Goal: Information Seeking & Learning: Learn about a topic

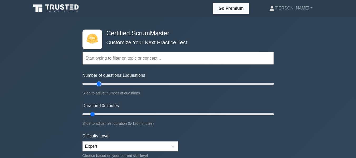
click at [101, 85] on input "Number of questions: 10 questions" at bounding box center [177, 84] width 191 height 6
type input "25"
click at [106, 84] on input "Number of questions: 20 questions" at bounding box center [177, 84] width 191 height 6
click at [104, 116] on input "Duration: 15 minutes" at bounding box center [177, 114] width 191 height 6
type input "20"
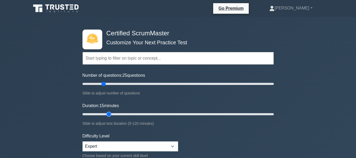
click at [109, 114] on input "Duration: 15 minutes" at bounding box center [177, 114] width 191 height 6
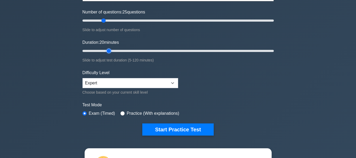
scroll to position [79, 0]
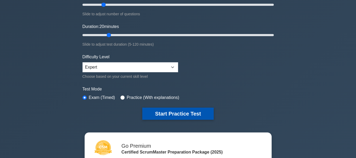
click at [167, 116] on button "Start Practice Test" at bounding box center [177, 114] width 71 height 12
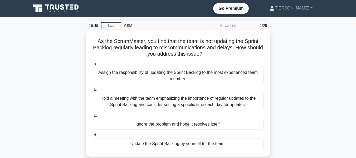
click at [160, 99] on div "Hold a meeting with the team emphasizing the importance of regular updates to t…" at bounding box center [178, 101] width 171 height 17
click at [93, 91] on input "b. Hold a meeting with the team emphasizing the importance of regular updates t…" at bounding box center [93, 89] width 0 height 3
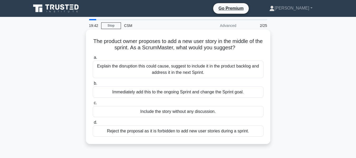
click at [163, 71] on div "Explain the disruption this could cause, suggest to include it in the product b…" at bounding box center [178, 69] width 171 height 17
click at [93, 59] on input "a. Explain the disruption this could cause, suggest to include it in the produc…" at bounding box center [93, 57] width 0 height 3
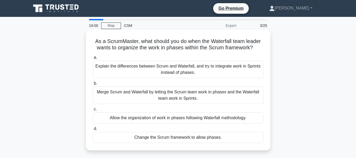
click at [185, 69] on div "Explain the differences between Scrum and Waterfall, and try to integrate work …" at bounding box center [178, 69] width 171 height 17
click at [93, 59] on input "a. Explain the differences between Scrum and Waterfall, and try to integrate wo…" at bounding box center [93, 57] width 0 height 3
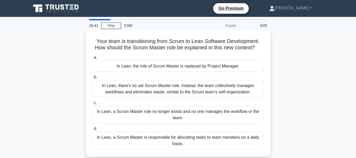
click at [172, 92] on div "In Lean, there's no set Scrum Master role. Instead, the team collectively manag…" at bounding box center [178, 88] width 171 height 17
click at [93, 79] on input "b. In Lean, there's no set Scrum Master role. Instead, the team collectively ma…" at bounding box center [93, 76] width 0 height 3
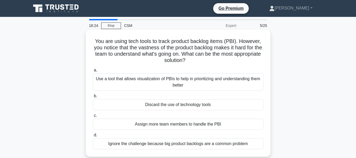
click at [178, 84] on div "Use a tool that allows visualization of PBIs to help in prioritizing and unders…" at bounding box center [178, 81] width 171 height 17
click at [93, 72] on input "a. Use a tool that allows visualization of PBIs to help in prioritizing and und…" at bounding box center [93, 70] width 0 height 3
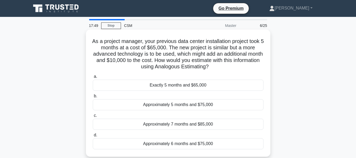
click at [172, 144] on div "Approximately 6 months and $75,000" at bounding box center [178, 143] width 171 height 11
click at [93, 137] on input "d. Approximately 6 months and $75,000" at bounding box center [93, 134] width 0 height 3
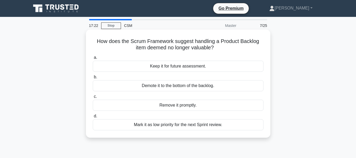
click at [182, 87] on div "Demote it to the bottom of the backlog." at bounding box center [178, 85] width 171 height 11
click at [93, 79] on input "b. Demote it to the bottom of the backlog." at bounding box center [93, 76] width 0 height 3
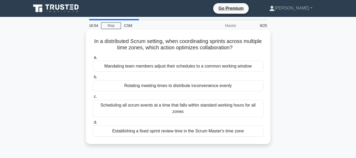
click at [181, 86] on div "Rotating meeting times to distribute inconvenience evenly" at bounding box center [178, 85] width 171 height 11
click at [93, 79] on input "b. Rotating meeting times to distribute inconvenience evenly" at bounding box center [93, 76] width 0 height 3
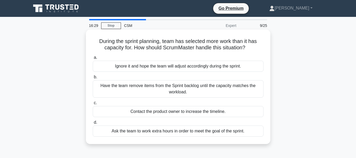
click at [178, 89] on div "Have the team remove items from the Sprint backlog until the capacity matches t…" at bounding box center [178, 88] width 171 height 17
click at [93, 79] on input "b. Have the team remove items from the Sprint backlog until the capacity matche…" at bounding box center [93, 76] width 0 height 3
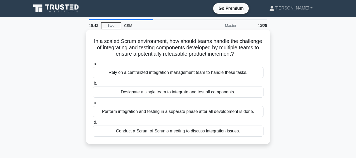
click at [184, 131] on div "Conduct a Scrum of Scrums meeting to discuss integration issues." at bounding box center [178, 130] width 171 height 11
click at [93, 124] on input "d. Conduct a Scrum of Scrums meeting to discuss integration issues." at bounding box center [93, 122] width 0 height 3
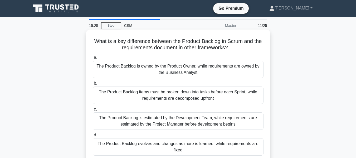
scroll to position [26, 0]
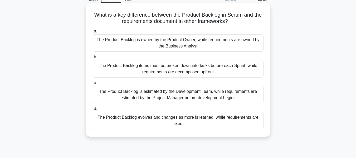
click at [180, 46] on div "The Product Backlog is owned by the Product Owner, while requirements are owned…" at bounding box center [178, 42] width 171 height 17
click at [93, 33] on input "a. The Product Backlog is owned by the Product Owner, while requirements are ow…" at bounding box center [93, 31] width 0 height 3
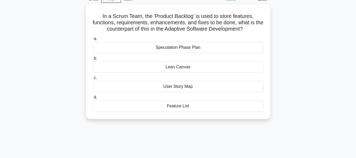
scroll to position [0, 0]
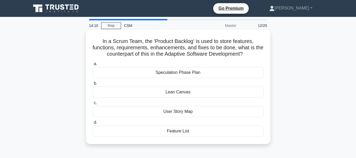
click at [183, 114] on div "User Story Map" at bounding box center [178, 111] width 171 height 11
click at [93, 105] on input "c. User Story Map" at bounding box center [93, 102] width 0 height 3
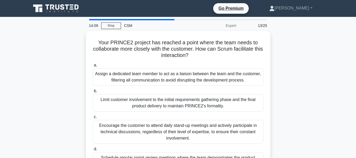
scroll to position [26, 0]
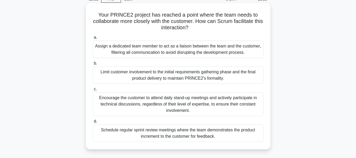
click at [178, 136] on div "Schedule regular sprint review meetings where the team demonstrates the product…" at bounding box center [178, 132] width 171 height 17
click at [93, 123] on input "d. Schedule regular sprint review meetings where the team demonstrates the prod…" at bounding box center [93, 121] width 0 height 3
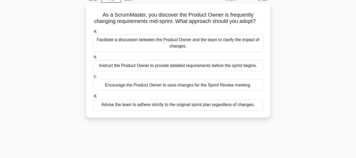
click at [178, 51] on div "Facilitate a discussion between the Product Owner and the team to clarify the i…" at bounding box center [178, 42] width 171 height 17
click at [93, 33] on input "a. Facilitate a discussion between the Product Owner and the team to clarify th…" at bounding box center [93, 31] width 0 height 3
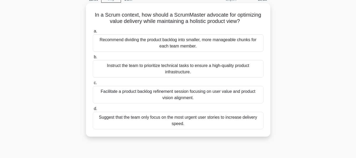
click at [176, 95] on div "Facilitate a product backlog refinement session focusing on user value and prod…" at bounding box center [178, 94] width 171 height 17
click at [93, 85] on input "c. Facilitate a product backlog refinement session focusing on user value and p…" at bounding box center [93, 82] width 0 height 3
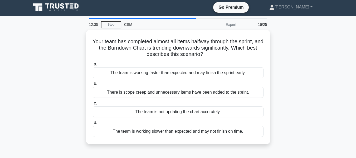
scroll to position [0, 0]
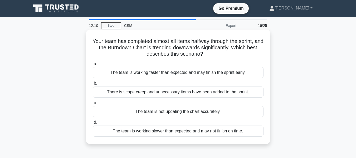
click at [166, 72] on div "The team is working faster than expected and may finish the sprint early." at bounding box center [178, 72] width 171 height 11
click at [93, 66] on input "a. The team is working faster than expected and may finish the sprint early." at bounding box center [93, 63] width 0 height 3
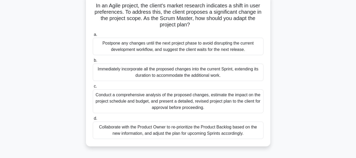
scroll to position [26, 0]
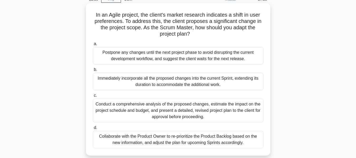
click at [196, 138] on div "Collaborate with the Product Owner to re-prioritize the Product Backlog based o…" at bounding box center [178, 139] width 171 height 17
click at [93, 129] on input "d. Collaborate with the Product Owner to re-prioritize the Product Backlog base…" at bounding box center [93, 127] width 0 height 3
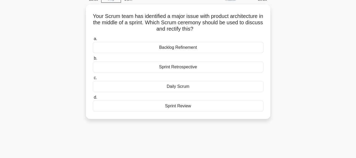
scroll to position [0, 0]
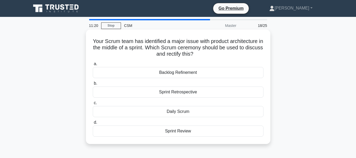
click at [184, 73] on div "Backlog Refinement" at bounding box center [178, 72] width 171 height 11
click at [93, 66] on input "a. Backlog Refinement" at bounding box center [93, 63] width 0 height 3
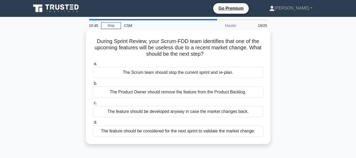
click at [207, 73] on div "The Scrum team should stop the current sprint and re-plan." at bounding box center [178, 72] width 171 height 11
click at [93, 66] on input "a. The Scrum team should stop the current sprint and re-plan." at bounding box center [93, 63] width 0 height 3
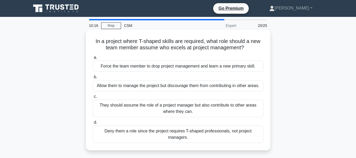
click at [173, 113] on div "They should assume the role of a project manager but also contribute to other a…" at bounding box center [178, 108] width 171 height 17
click at [93, 98] on input "c. They should assume the role of a project manager but also contribute to othe…" at bounding box center [93, 96] width 0 height 3
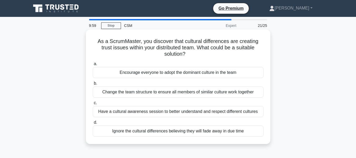
click at [178, 113] on div "Have a cultural awareness session to better understand and respect different cu…" at bounding box center [178, 111] width 171 height 11
click at [93, 105] on input "c. Have a cultural awareness session to better understand and respect different…" at bounding box center [93, 102] width 0 height 3
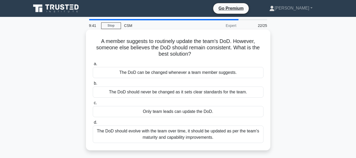
click at [166, 135] on div "The DoD should evolve with the team over time, it should be updated as per the …" at bounding box center [178, 133] width 171 height 17
click at [93, 124] on input "d. The DoD should evolve with the team over time, it should be updated as per t…" at bounding box center [93, 122] width 0 height 3
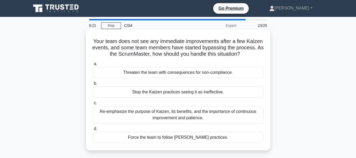
click at [181, 115] on div "Re-emphasize the purpose of Kaizen, its benefits, and the importance of continu…" at bounding box center [178, 114] width 171 height 17
click at [93, 105] on input "c. Re-emphasize the purpose of Kaizen, its benefits, and the importance of cont…" at bounding box center [93, 102] width 0 height 3
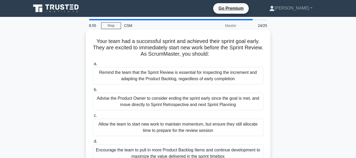
click at [163, 77] on div "Remind the team that the Sprint Review is essential for inspecting the incremen…" at bounding box center [178, 75] width 171 height 17
click at [93, 66] on input "a. Remind the team that the Sprint Review is essential for inspecting the incre…" at bounding box center [93, 63] width 0 height 3
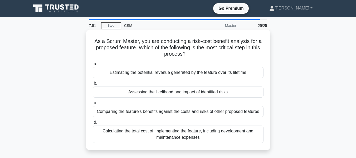
click at [159, 112] on div "Comparing the feature's benefits against the costs and risks of other proposed …" at bounding box center [178, 111] width 171 height 11
click at [93, 105] on input "c. Comparing the feature's benefits against the costs and risks of other propos…" at bounding box center [93, 102] width 0 height 3
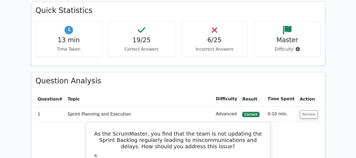
scroll to position [448, 0]
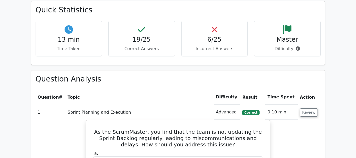
click at [306, 105] on td "Review" at bounding box center [309, 112] width 23 height 15
click at [305, 108] on button "Review" at bounding box center [309, 112] width 18 height 8
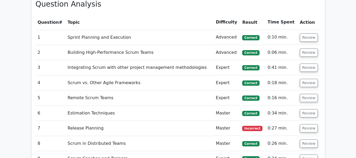
scroll to position [553, 0]
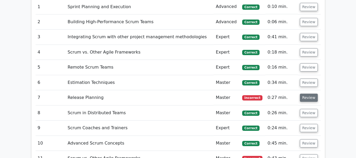
click at [303, 94] on button "Review" at bounding box center [309, 98] width 18 height 8
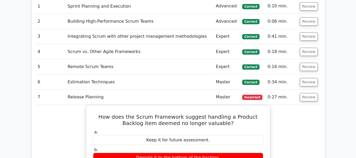
scroll to position [580, 0]
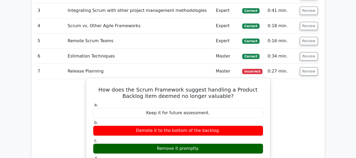
drag, startPoint x: 96, startPoint y: 77, endPoint x: 225, endPoint y: 156, distance: 150.8
copy div "How does the Scrum Framework suggest handling a Product Backlog item deemed no …"
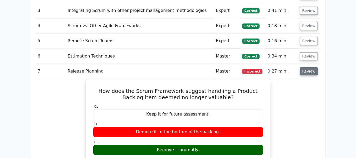
click at [304, 67] on button "Review" at bounding box center [309, 71] width 18 height 8
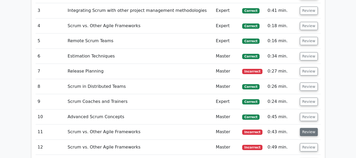
click at [303, 128] on button "Review" at bounding box center [309, 132] width 18 height 8
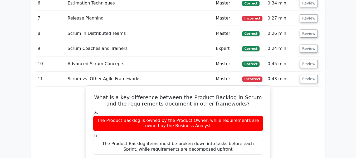
scroll to position [632, 0]
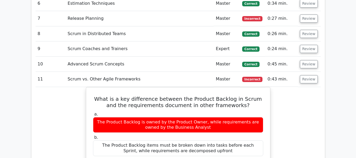
click at [302, 75] on button "Review" at bounding box center [309, 79] width 18 height 8
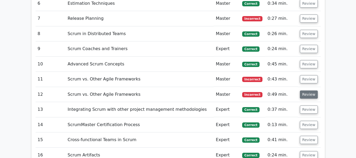
click at [308, 90] on button "Review" at bounding box center [309, 94] width 18 height 8
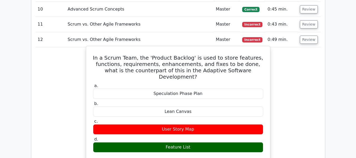
scroll to position [685, 0]
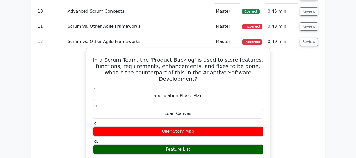
drag, startPoint x: 102, startPoint y: 47, endPoint x: 201, endPoint y: 116, distance: 120.2
click at [205, 130] on div "In a Scrum Team, the 'Product Backlog' is used to store features, functions, re…" at bounding box center [178, 151] width 180 height 202
copy div "In a Scrum Team, the 'Product Backlog' is used to store features, functions, re…"
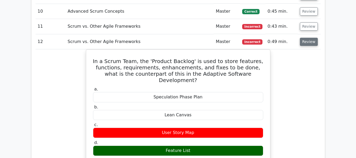
click at [306, 38] on button "Review" at bounding box center [309, 42] width 18 height 8
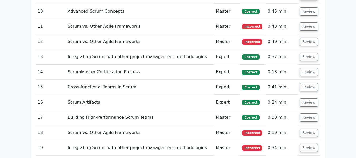
scroll to position [711, 0]
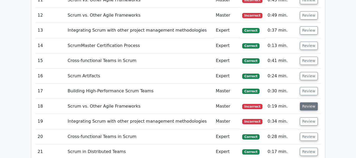
click at [306, 102] on button "Review" at bounding box center [309, 106] width 18 height 8
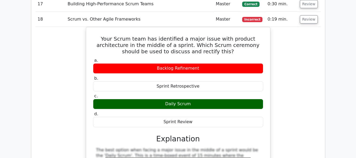
scroll to position [791, 0]
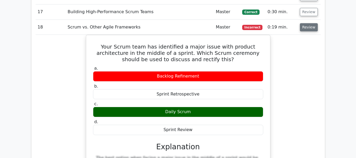
click at [306, 23] on button "Review" at bounding box center [309, 27] width 18 height 8
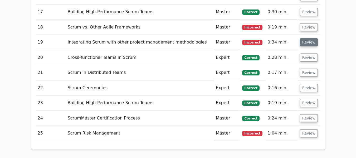
click at [305, 38] on button "Review" at bounding box center [309, 42] width 18 height 8
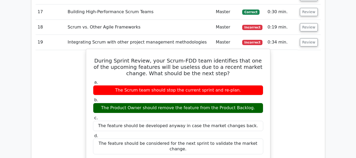
drag, startPoint x: 95, startPoint y: 48, endPoint x: 254, endPoint y: 136, distance: 182.0
copy div "During Sprint Review, your Scrum-FDD team identifies that one of the upcoming f…"
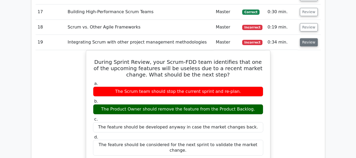
click at [306, 38] on button "Review" at bounding box center [309, 42] width 18 height 8
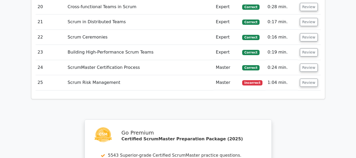
scroll to position [843, 0]
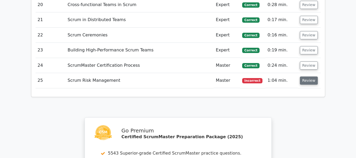
click at [301, 76] on button "Review" at bounding box center [309, 80] width 18 height 8
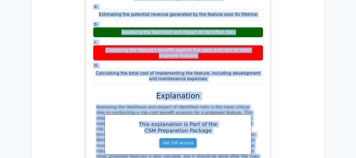
scroll to position [981, 0]
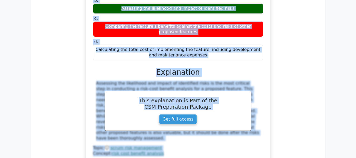
drag, startPoint x: 93, startPoint y: 86, endPoint x: 221, endPoint y: 44, distance: 134.8
click at [221, 44] on div "As a Scrum Master, you are conducting a risk-cost benefit analysis for a propos…" at bounding box center [178, 56] width 180 height 209
copy div "As a Scrum Master, you are conducting a risk-cost benefit analysis for a propos…"
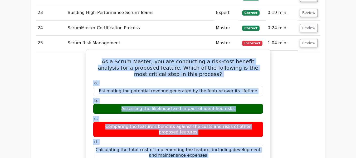
scroll to position [875, 0]
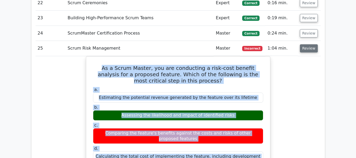
click at [305, 44] on button "Review" at bounding box center [309, 48] width 18 height 8
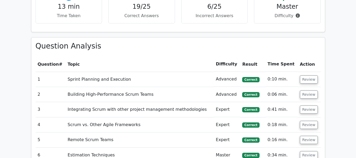
scroll to position [480, 0]
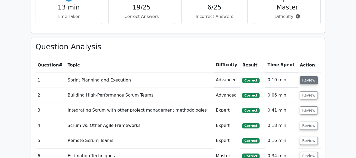
click at [305, 76] on button "Review" at bounding box center [309, 80] width 18 height 8
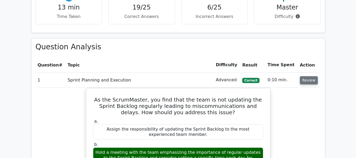
click at [305, 76] on button "Review" at bounding box center [309, 80] width 18 height 8
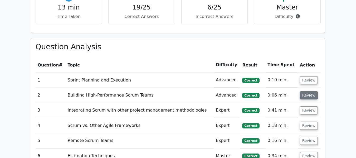
click at [305, 91] on button "Review" at bounding box center [309, 95] width 18 height 8
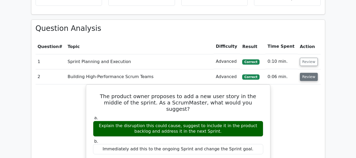
scroll to position [506, 0]
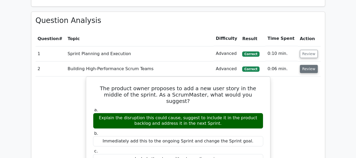
click at [305, 65] on button "Review" at bounding box center [309, 69] width 18 height 8
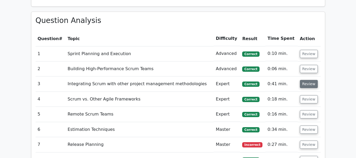
click at [306, 80] on button "Review" at bounding box center [309, 84] width 18 height 8
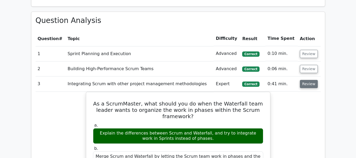
click at [300, 80] on button "Review" at bounding box center [309, 84] width 18 height 8
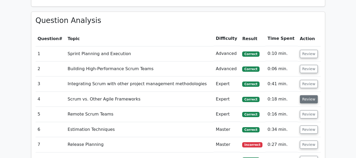
click at [304, 95] on button "Review" at bounding box center [309, 99] width 18 height 8
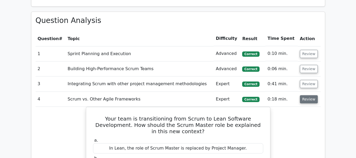
scroll to position [533, 0]
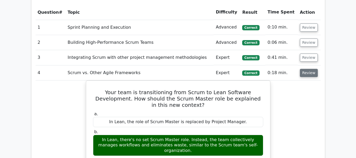
click at [304, 69] on button "Review" at bounding box center [309, 73] width 18 height 8
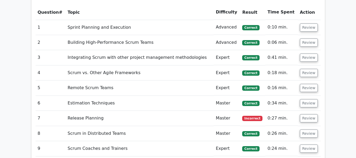
click at [305, 81] on td "Review" at bounding box center [309, 87] width 23 height 15
click at [305, 84] on button "Review" at bounding box center [309, 88] width 18 height 8
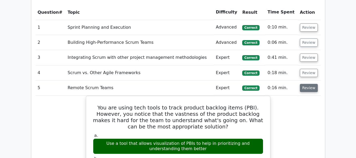
scroll to position [559, 0]
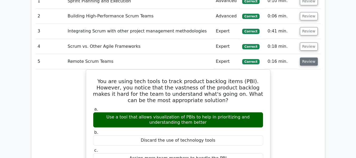
click at [309, 57] on button "Review" at bounding box center [309, 61] width 18 height 8
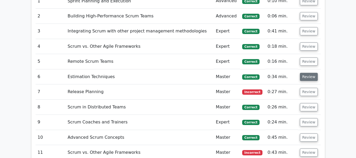
click at [304, 73] on button "Review" at bounding box center [309, 77] width 18 height 8
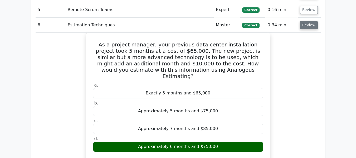
scroll to position [612, 0]
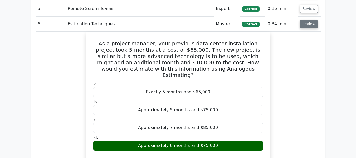
click at [303, 20] on button "Review" at bounding box center [309, 24] width 18 height 8
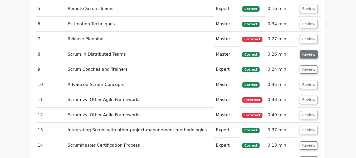
click at [302, 50] on button "Review" at bounding box center [309, 54] width 18 height 8
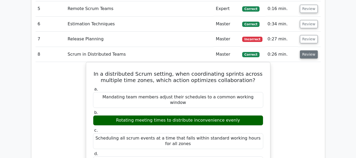
click at [301, 50] on button "Review" at bounding box center [309, 54] width 18 height 8
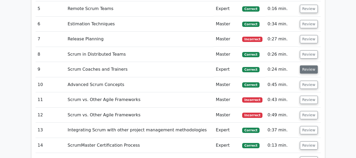
click at [305, 65] on button "Review" at bounding box center [309, 69] width 18 height 8
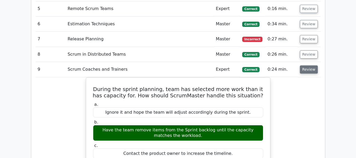
click at [305, 65] on button "Review" at bounding box center [309, 69] width 18 height 8
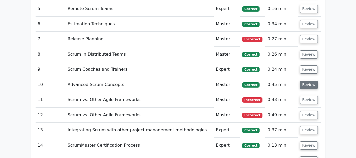
click at [305, 81] on button "Review" at bounding box center [309, 85] width 18 height 8
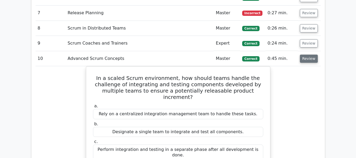
scroll to position [638, 0]
click at [305, 54] on button "Review" at bounding box center [309, 58] width 18 height 8
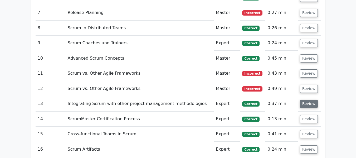
click at [306, 100] on button "Review" at bounding box center [309, 104] width 18 height 8
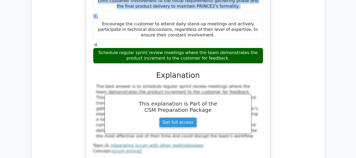
scroll to position [809, 0]
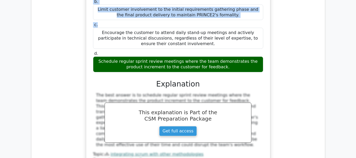
drag, startPoint x: 98, startPoint y: 56, endPoint x: 220, endPoint y: 50, distance: 121.9
click at [220, 50] on div "Your PRINCE2 project has reached a point where the team needs to collaborate mo…" at bounding box center [178, 56] width 180 height 229
copy div "Your PRINCE2 project has reached a point where the team needs to collaborate mo…"
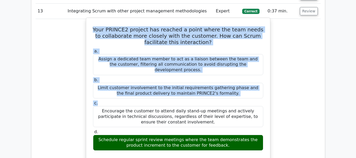
scroll to position [677, 0]
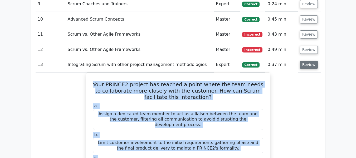
click at [303, 61] on button "Review" at bounding box center [309, 65] width 18 height 8
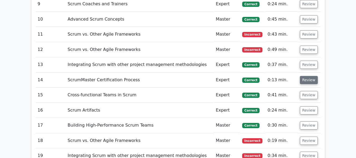
click at [303, 76] on button "Review" at bounding box center [309, 80] width 18 height 8
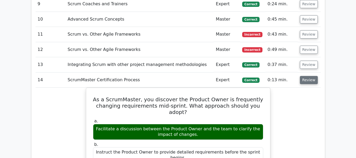
click at [303, 76] on button "Review" at bounding box center [309, 80] width 18 height 8
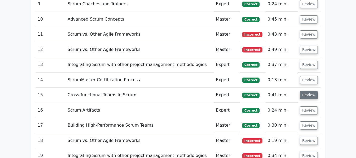
click at [304, 91] on button "Review" at bounding box center [309, 95] width 18 height 8
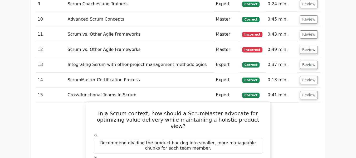
scroll to position [704, 0]
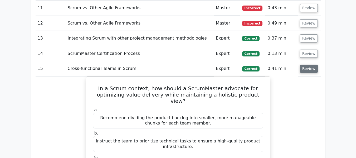
click at [304, 65] on button "Review" at bounding box center [309, 69] width 18 height 8
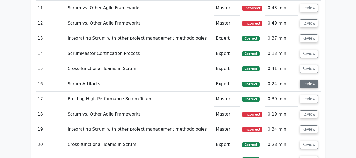
click at [305, 80] on button "Review" at bounding box center [309, 84] width 18 height 8
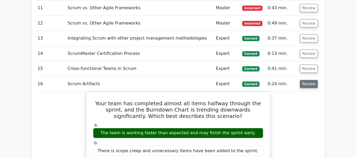
click at [305, 80] on button "Review" at bounding box center [309, 84] width 18 height 8
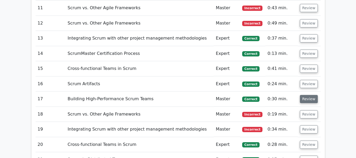
click at [309, 95] on button "Review" at bounding box center [309, 99] width 18 height 8
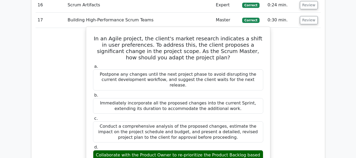
scroll to position [783, 0]
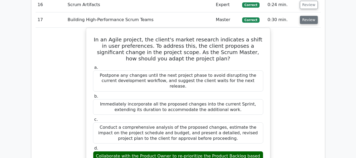
click at [302, 16] on button "Review" at bounding box center [309, 20] width 18 height 8
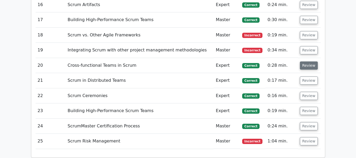
click at [309, 61] on button "Review" at bounding box center [309, 65] width 18 height 8
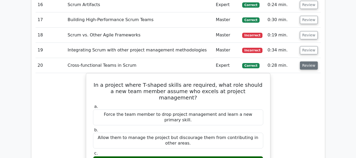
click at [309, 61] on button "Review" at bounding box center [309, 65] width 18 height 8
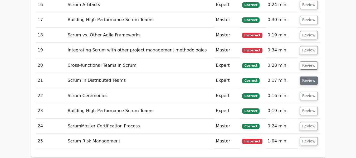
click at [309, 76] on button "Review" at bounding box center [309, 80] width 18 height 8
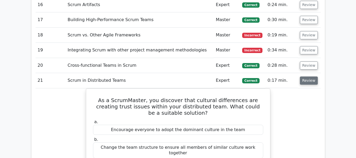
click at [308, 76] on button "Review" at bounding box center [309, 80] width 18 height 8
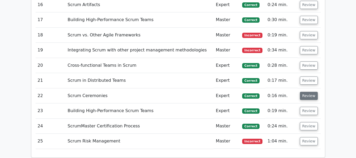
click at [309, 92] on button "Review" at bounding box center [309, 96] width 18 height 8
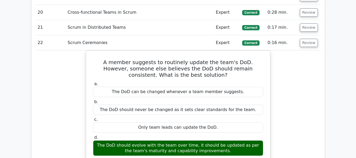
scroll to position [835, 0]
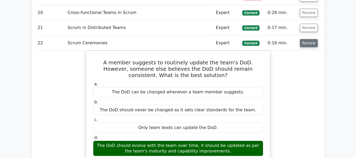
click at [302, 39] on button "Review" at bounding box center [309, 43] width 18 height 8
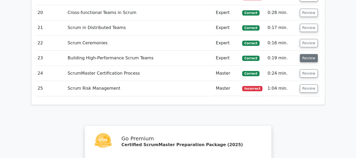
click at [309, 54] on button "Review" at bounding box center [309, 58] width 18 height 8
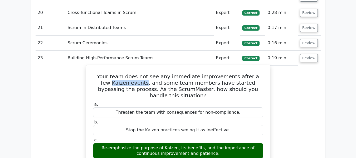
drag, startPoint x: 98, startPoint y: 71, endPoint x: 129, endPoint y: 71, distance: 31.6
click at [129, 73] on h5 "Your team does not see any immediate improvements after a few Kaizen events, an…" at bounding box center [177, 85] width 171 height 25
copy h5 "Kaizen events"
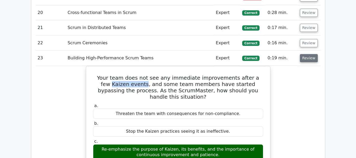
click at [302, 54] on button "Review" at bounding box center [309, 58] width 18 height 8
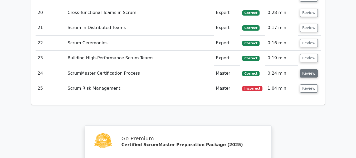
click at [301, 69] on button "Review" at bounding box center [309, 73] width 18 height 8
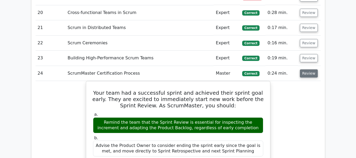
click at [306, 69] on button "Review" at bounding box center [309, 73] width 18 height 8
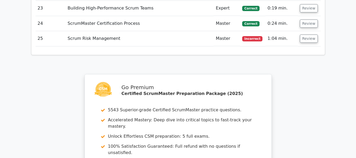
scroll to position [967, 0]
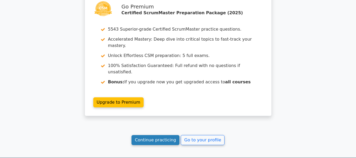
click at [162, 135] on link "Continue practicing" at bounding box center [155, 140] width 48 height 10
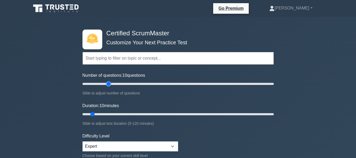
click at [107, 84] on input "Number of questions: 10 questions" at bounding box center [177, 84] width 191 height 6
type input "25"
click at [104, 85] on input "Number of questions: 30 questions" at bounding box center [177, 84] width 191 height 6
click at [103, 112] on input "Duration: 15 minutes" at bounding box center [177, 114] width 191 height 6
type input "20"
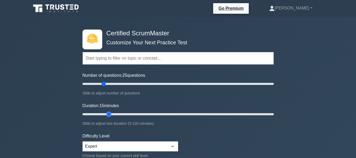
click at [110, 116] on input "Duration: 15 minutes" at bounding box center [177, 114] width 191 height 6
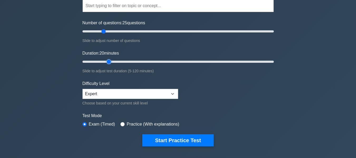
scroll to position [53, 0]
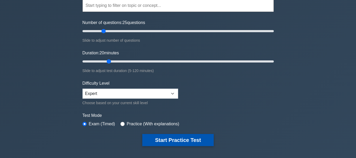
click at [148, 139] on button "Start Practice Test" at bounding box center [177, 140] width 71 height 12
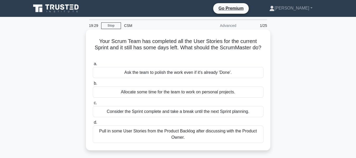
click at [178, 134] on div "Pull in some User Stories from the Product Backlog after discussing with the Pr…" at bounding box center [178, 133] width 171 height 17
click at [93, 124] on input "d. Pull in some User Stories from the Product Backlog after discussing with the…" at bounding box center [93, 122] width 0 height 3
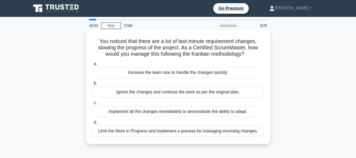
click at [180, 133] on div "Limit the Work in Progress and implement a process for managing incoming change…" at bounding box center [178, 130] width 171 height 11
click at [93, 124] on input "d. Limit the Work in Progress and implement a process for managing incoming cha…" at bounding box center [93, 122] width 0 height 3
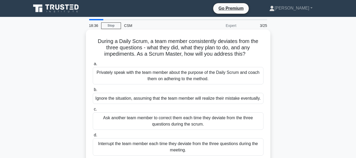
click at [170, 77] on div "Privately speak with the team member about the purpose of the Daily Scrum and c…" at bounding box center [178, 75] width 171 height 17
click at [93, 66] on input "a. Privately speak with the team member about the purpose of the Daily Scrum an…" at bounding box center [93, 63] width 0 height 3
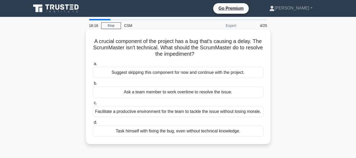
click at [173, 111] on div "Facilitate a productive environment for the team to tackle the issue without lo…" at bounding box center [178, 111] width 171 height 11
click at [93, 105] on input "c. Facilitate a productive environment for the team to tackle the issue without…" at bounding box center [93, 102] width 0 height 3
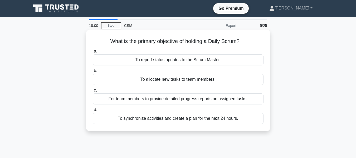
click at [192, 100] on div "For team members to provide detailed progress reports on assigned tasks." at bounding box center [178, 98] width 171 height 11
click at [93, 92] on input "c. For team members to provide detailed progress reports on assigned tasks." at bounding box center [93, 90] width 0 height 3
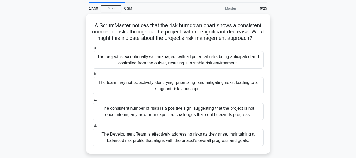
scroll to position [26, 0]
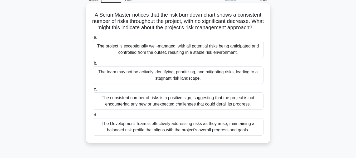
click at [171, 105] on div "The consistent number of risks is a positive sign, suggesting that the project …" at bounding box center [178, 100] width 171 height 17
click at [93, 91] on input "c. The consistent number of risks is a positive sign, suggesting that the proje…" at bounding box center [93, 88] width 0 height 3
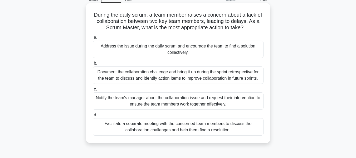
click at [187, 129] on div "Facilitate a separate meeting with the concerned team members to discuss the co…" at bounding box center [178, 126] width 171 height 17
click at [93, 117] on input "d. Facilitate a separate meeting with the concerned team members to discuss the…" at bounding box center [93, 114] width 0 height 3
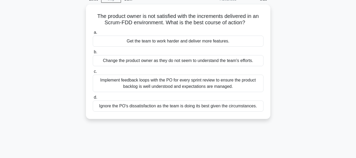
scroll to position [0, 0]
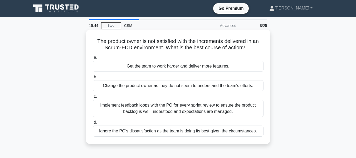
click at [188, 108] on div "Implement feedback loops with the PO for every sprint review to ensure the prod…" at bounding box center [178, 108] width 171 height 17
click at [93, 98] on input "c. Implement feedback loops with the PO for every sprint review to ensure the p…" at bounding box center [93, 96] width 0 height 3
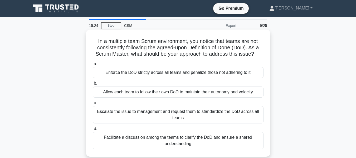
click at [172, 139] on div "Facilitate a discussion among the teams to clarify the DoD and ensure a shared …" at bounding box center [178, 140] width 171 height 17
click at [93, 130] on input "d. Facilitate a discussion among the teams to clarify the DoD and ensure a shar…" at bounding box center [93, 128] width 0 height 3
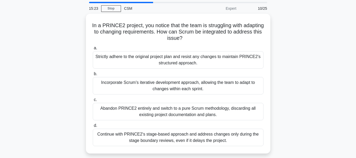
scroll to position [26, 0]
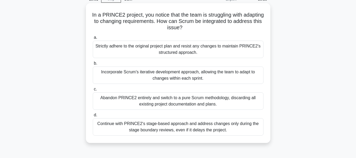
click at [182, 72] on div "Incorporate Scrum's iterative development approach, allowing the team to adapt …" at bounding box center [178, 74] width 171 height 17
click at [93, 65] on input "b. Incorporate Scrum's iterative development approach, allowing the team to ada…" at bounding box center [93, 63] width 0 height 3
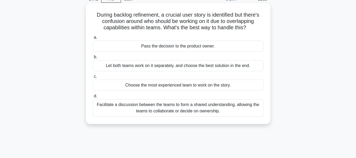
click at [164, 108] on div "Facilitate a discussion between the teams to form a shared understanding, allow…" at bounding box center [178, 107] width 171 height 17
click at [93, 98] on input "d. Facilitate a discussion between the teams to form a shared understanding, al…" at bounding box center [93, 95] width 0 height 3
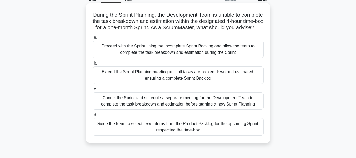
click at [179, 133] on div "Guide the team to select fewer items from the Product Backlog for the upcoming …" at bounding box center [178, 126] width 171 height 17
click at [93, 117] on input "d. Guide the team to select fewer items from the Product Backlog for the upcomi…" at bounding box center [93, 114] width 0 height 3
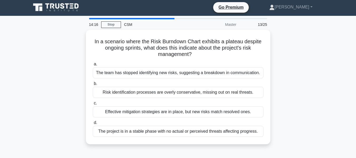
scroll to position [0, 0]
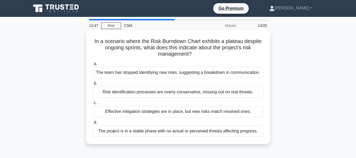
click at [167, 132] on div "The project is in a stable phase with no actual or perceived threats affecting …" at bounding box center [178, 130] width 171 height 11
click at [93, 124] on input "d. The project is in a stable phase with no actual or perceived threats affecti…" at bounding box center [93, 122] width 0 height 3
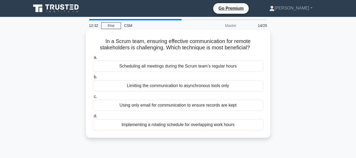
click at [173, 86] on div "Limiting the communication to asynchronous tools only" at bounding box center [178, 85] width 171 height 11
click at [93, 79] on input "b. Limiting the communication to asynchronous tools only" at bounding box center [93, 76] width 0 height 3
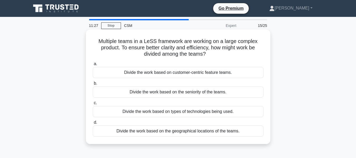
click at [187, 75] on div "Divide the work based on customer-centric feature teams." at bounding box center [178, 72] width 171 height 11
click at [93, 66] on input "a. Divide the work based on customer-centric feature teams." at bounding box center [93, 63] width 0 height 3
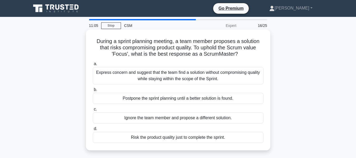
click at [190, 74] on div "Express concern and suggest that the team find a solution without compromising …" at bounding box center [178, 75] width 171 height 17
click at [93, 66] on input "a. Express concern and suggest that the team find a solution without compromisi…" at bounding box center [93, 63] width 0 height 3
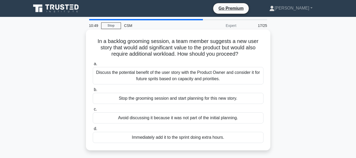
click at [191, 75] on div "Discuss the potential benefit of the user story with the Product Owner and cons…" at bounding box center [178, 75] width 171 height 17
click at [93, 66] on input "a. Discuss the potential benefit of the user story with the Product Owner and c…" at bounding box center [93, 63] width 0 height 3
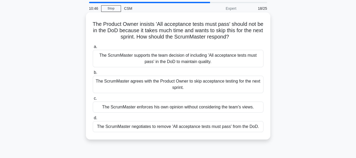
scroll to position [26, 0]
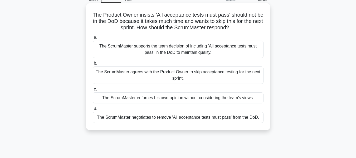
click at [169, 51] on div "The ScrumMaster supports the team decision of including 'All acceptance tests m…" at bounding box center [178, 49] width 171 height 17
click at [93, 39] on input "a. The ScrumMaster supports the team decision of including 'All acceptance test…" at bounding box center [93, 37] width 0 height 3
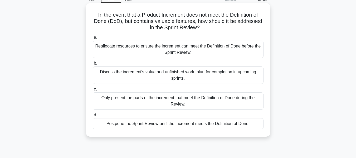
click at [175, 50] on div "Reallocate resources to ensure the increment can meet the Definition of Done be…" at bounding box center [178, 49] width 171 height 17
click at [93, 39] on input "a. Reallocate resources to ensure the increment can meet the Definition of Done…" at bounding box center [93, 37] width 0 height 3
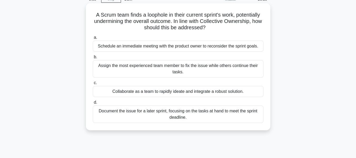
click at [183, 91] on div "Collaborate as a team to rapidly ideate and integrate a robust solution." at bounding box center [178, 91] width 171 height 11
click at [93, 85] on input "c. Collaborate as a team to rapidly ideate and integrate a robust solution." at bounding box center [93, 82] width 0 height 3
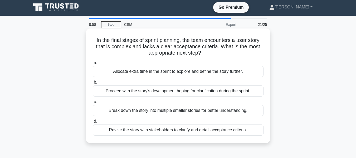
scroll to position [0, 0]
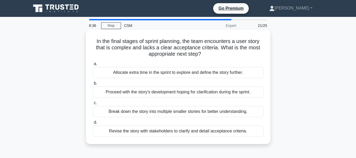
click at [201, 131] on div "Revise the story with stakeholders to clarify and detail acceptance criteria." at bounding box center [178, 130] width 171 height 11
click at [93, 124] on input "d. Revise the story with stakeholders to clarify and detail acceptance criteria." at bounding box center [93, 122] width 0 height 3
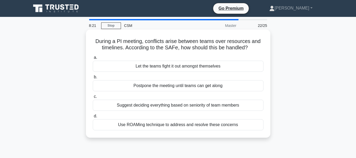
click at [186, 127] on div "Use ROAMing technique to address and resolve these concerns" at bounding box center [178, 124] width 171 height 11
click at [93, 118] on input "d. Use ROAMing technique to address and resolve these concerns" at bounding box center [93, 115] width 0 height 3
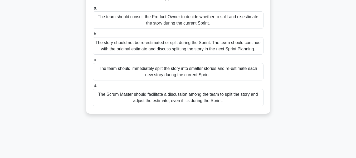
scroll to position [53, 0]
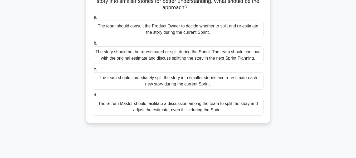
click at [204, 114] on div "The Scrum Master should facilitate a discussion among the team to split the sto…" at bounding box center [178, 106] width 171 height 17
click at [93, 97] on input "d. The Scrum Master should facilitate a discussion among the team to split the …" at bounding box center [93, 94] width 0 height 3
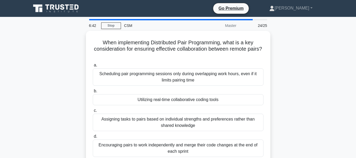
scroll to position [26, 0]
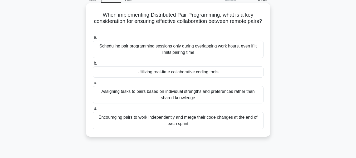
click at [172, 74] on div "Utilizing real-time collaborative coding tools" at bounding box center [178, 71] width 171 height 11
click at [93, 65] on input "b. Utilizing real-time collaborative coding tools" at bounding box center [93, 63] width 0 height 3
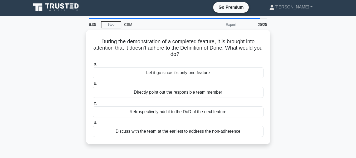
scroll to position [0, 0]
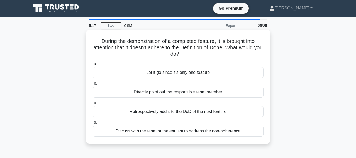
click at [177, 131] on div "Discuss with the team at the earliest to address the non-adherence" at bounding box center [178, 130] width 171 height 11
click at [93, 124] on input "d. Discuss with the team at the earliest to address the non-adherence" at bounding box center [93, 122] width 0 height 3
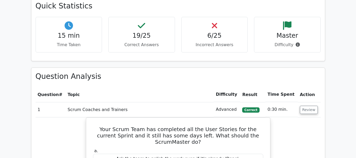
scroll to position [448, 0]
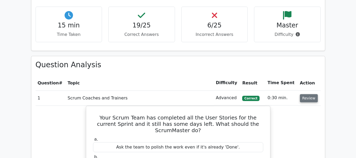
click at [301, 94] on button "Review" at bounding box center [309, 98] width 18 height 8
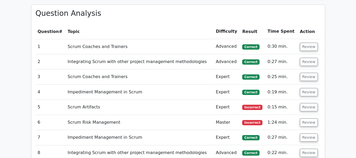
scroll to position [501, 0]
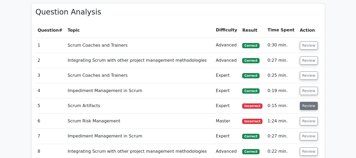
click at [304, 102] on button "Review" at bounding box center [309, 106] width 18 height 8
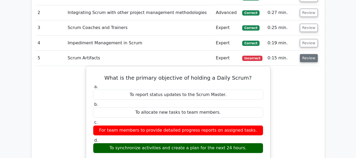
scroll to position [553, 0]
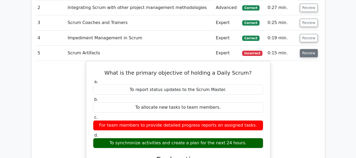
click at [305, 49] on button "Review" at bounding box center [309, 53] width 18 height 8
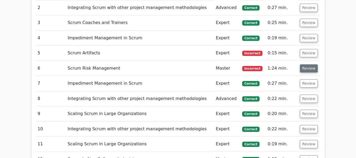
click at [303, 64] on button "Review" at bounding box center [309, 68] width 18 height 8
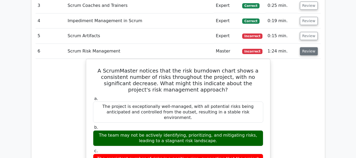
scroll to position [580, 0]
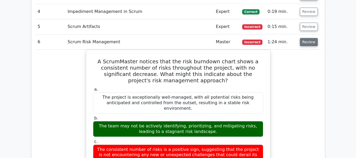
click at [309, 38] on button "Review" at bounding box center [309, 42] width 18 height 8
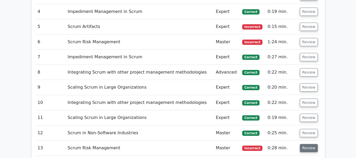
click at [310, 144] on button "Review" at bounding box center [309, 148] width 18 height 8
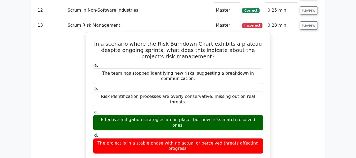
scroll to position [711, 0]
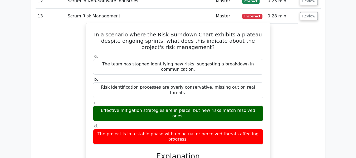
drag, startPoint x: 94, startPoint y: 22, endPoint x: 261, endPoint y: 109, distance: 189.0
click at [261, 109] on div "In a scenario where the Risk Burndown Chart exhibits a plateau despite ongoing …" at bounding box center [178, 146] width 180 height 242
copy div "In a scenario where the Risk Burndown Chart exhibits a plateau despite ongoing …"
click at [167, 77] on label "b. Risk identification processes are overly conservative, missing out on real t…" at bounding box center [178, 87] width 170 height 21
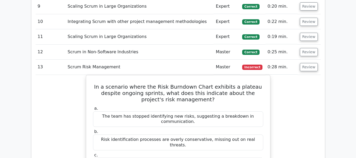
scroll to position [659, 0]
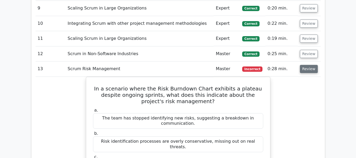
click at [305, 65] on button "Review" at bounding box center [309, 69] width 18 height 8
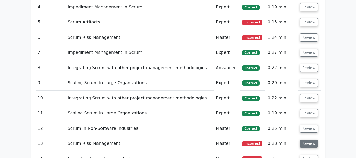
scroll to position [580, 0]
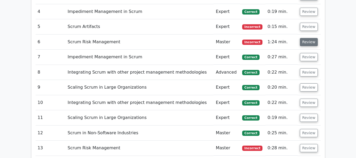
click at [305, 38] on button "Review" at bounding box center [309, 42] width 18 height 8
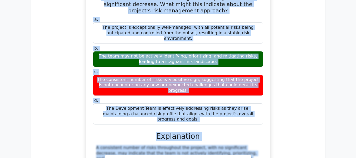
scroll to position [657, 0]
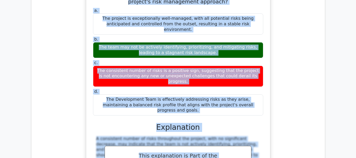
drag, startPoint x: 94, startPoint y: 47, endPoint x: 251, endPoint y: 85, distance: 161.2
click at [251, 85] on div "A ScrumMaster notices that the risk burndown chart shows a consistent number of…" at bounding box center [178, 93] width 180 height 241
copy div "A ScrumMaster notices that the risk burndown chart shows a consistent number of…"
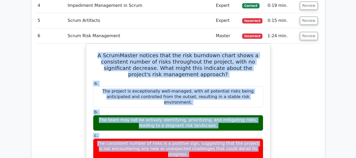
scroll to position [578, 0]
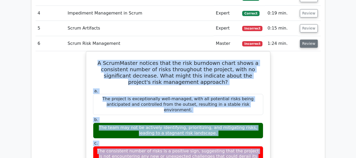
click at [308, 40] on button "Review" at bounding box center [309, 44] width 18 height 8
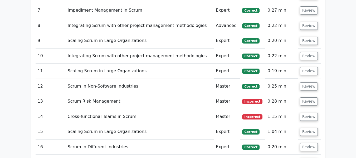
scroll to position [631, 0]
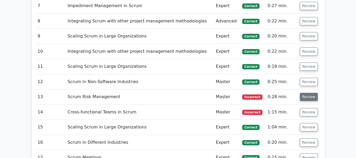
click at [303, 93] on button "Review" at bounding box center [309, 97] width 18 height 8
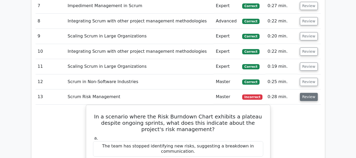
scroll to position [657, 0]
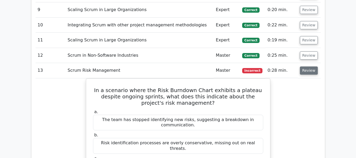
click at [310, 66] on button "Review" at bounding box center [309, 70] width 18 height 8
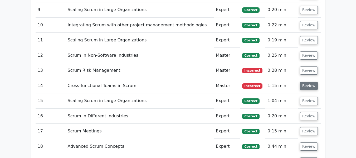
click at [307, 82] on button "Review" at bounding box center [309, 86] width 18 height 8
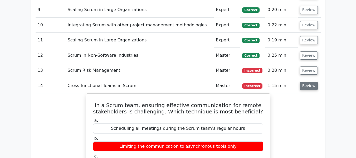
click at [313, 82] on button "Review" at bounding box center [309, 86] width 18 height 8
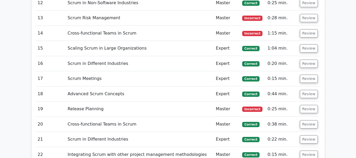
scroll to position [710, 0]
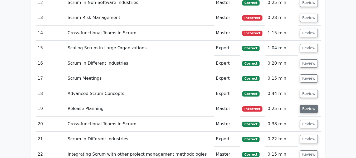
click at [304, 105] on button "Review" at bounding box center [309, 109] width 18 height 8
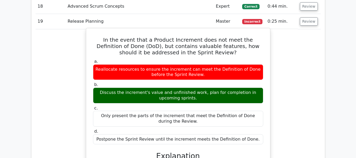
scroll to position [789, 0]
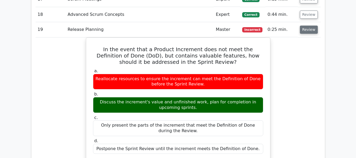
click at [302, 26] on button "Review" at bounding box center [309, 30] width 18 height 8
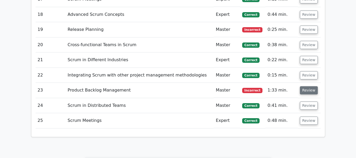
click at [313, 86] on button "Review" at bounding box center [309, 90] width 18 height 8
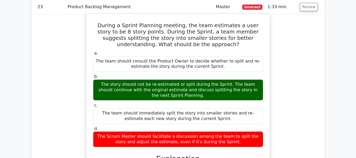
scroll to position [842, 0]
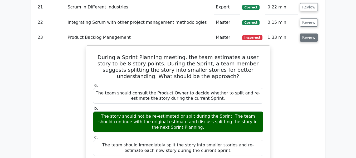
click at [310, 33] on button "Review" at bounding box center [309, 37] width 18 height 8
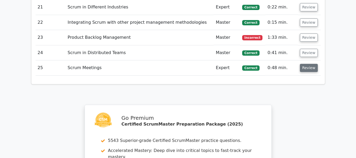
click at [306, 64] on button "Review" at bounding box center [309, 68] width 18 height 8
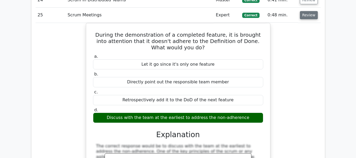
scroll to position [868, 0]
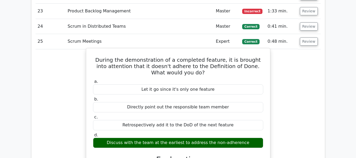
drag, startPoint x: 97, startPoint y: 46, endPoint x: 250, endPoint y: 132, distance: 175.2
click at [250, 132] on div "During the demonstration of a completed feature, it is brought into attention t…" at bounding box center [178, 151] width 180 height 203
copy div "During the demonstration of a completed feature, it is brought into attention t…"
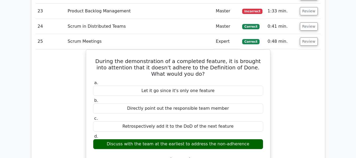
click at [316, 34] on td "Review" at bounding box center [309, 41] width 23 height 15
click at [307, 37] on button "Review" at bounding box center [309, 41] width 18 height 8
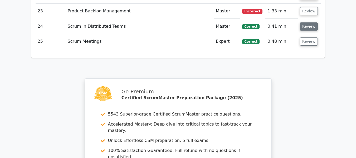
click at [302, 22] on button "Review" at bounding box center [309, 26] width 18 height 8
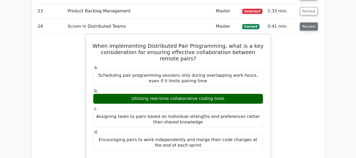
click at [302, 22] on button "Review" at bounding box center [309, 26] width 18 height 8
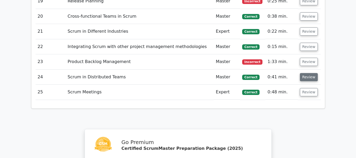
scroll to position [815, 0]
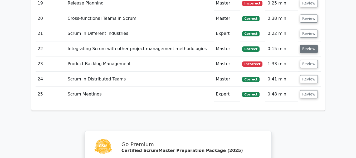
click at [306, 45] on button "Review" at bounding box center [309, 49] width 18 height 8
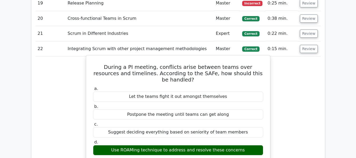
drag, startPoint x: 126, startPoint y: 130, endPoint x: 164, endPoint y: 132, distance: 38.0
click at [164, 145] on div "Use ROAMing technique to address and resolve these concerns" at bounding box center [178, 150] width 170 height 10
copy div "ROAMing technique"
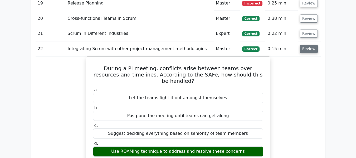
click at [301, 45] on button "Review" at bounding box center [309, 49] width 18 height 8
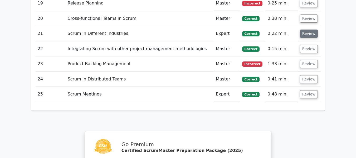
click at [303, 30] on button "Review" at bounding box center [309, 34] width 18 height 8
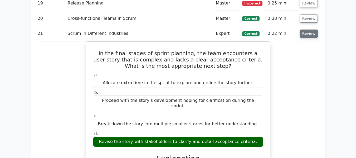
click at [303, 30] on button "Review" at bounding box center [309, 34] width 18 height 8
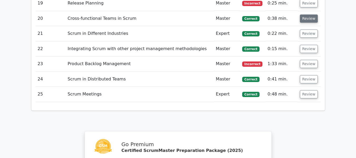
click at [304, 14] on button "Review" at bounding box center [309, 18] width 18 height 8
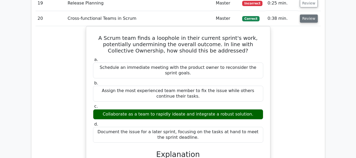
click at [304, 14] on button "Review" at bounding box center [309, 18] width 18 height 8
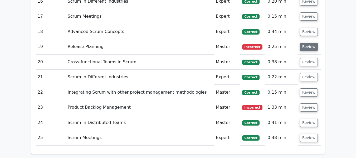
scroll to position [763, 0]
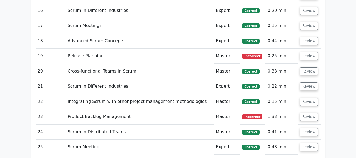
click at [306, 33] on td "Review" at bounding box center [309, 40] width 23 height 15
click at [306, 37] on button "Review" at bounding box center [309, 41] width 18 height 8
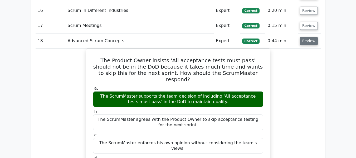
click at [305, 37] on button "Review" at bounding box center [309, 41] width 18 height 8
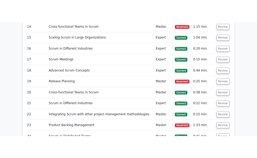
scroll to position [710, 0]
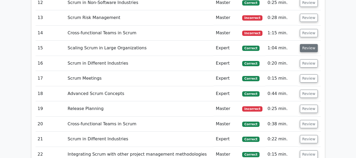
click at [308, 44] on button "Review" at bounding box center [309, 48] width 18 height 8
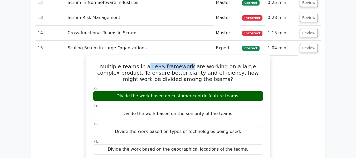
drag, startPoint x: 143, startPoint y: 53, endPoint x: 183, endPoint y: 55, distance: 40.4
click at [183, 63] on h5 "Multiple teams in a LeSS framework are working on a large complex product. To e…" at bounding box center [177, 72] width 171 height 19
copy h5 "LeSS framework"
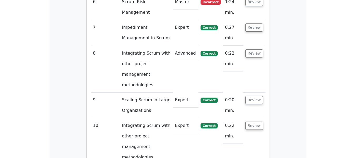
scroll to position [711, 0]
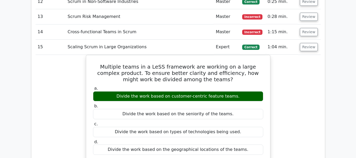
click at [311, 138] on div "Multiple teams in a LeSS framework are working on a large complex product. To e…" at bounding box center [178, 159] width 285 height 209
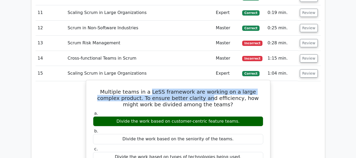
drag, startPoint x: 144, startPoint y: 80, endPoint x: 183, endPoint y: 82, distance: 38.5
click at [183, 89] on h5 "Multiple teams in a LeSS framework are working on a large complex product. To e…" at bounding box center [177, 98] width 171 height 19
click at [182, 89] on h5 "Multiple teams in a LeSS framework are working on a large complex product. To e…" at bounding box center [177, 98] width 171 height 19
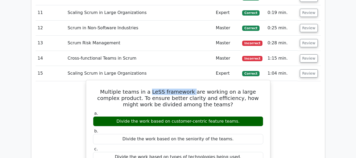
drag, startPoint x: 182, startPoint y: 81, endPoint x: 149, endPoint y: 79, distance: 33.6
click at [149, 89] on h5 "Multiple teams in a LeSS framework are working on a large complex product. To e…" at bounding box center [177, 98] width 171 height 19
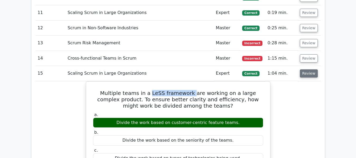
click at [310, 69] on button "Review" at bounding box center [309, 73] width 18 height 8
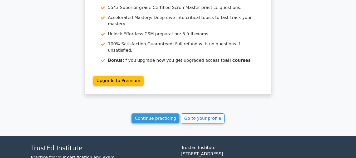
scroll to position [990, 0]
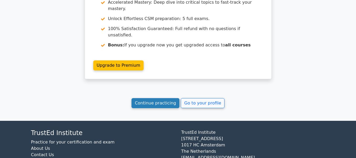
click at [147, 98] on link "Continue practicing" at bounding box center [155, 103] width 48 height 10
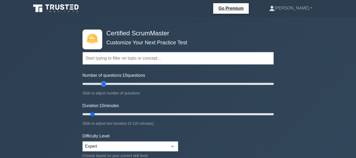
type input "25"
click at [103, 84] on input "Number of questions: 10 questions" at bounding box center [177, 84] width 191 height 6
click at [103, 112] on input "Duration: 10 minutes" at bounding box center [177, 114] width 191 height 6
type input "20"
click at [108, 113] on input "Duration: 15 minutes" at bounding box center [177, 114] width 191 height 6
